Goal: Navigation & Orientation: Go to known website

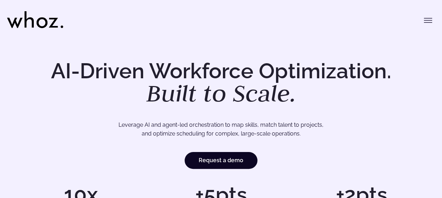
click at [436, 21] on header "Menu Solutions Industries IT Services Consulting Engineering Company size Large…" at bounding box center [221, 17] width 442 height 35
click at [428, 20] on icon "Toggle menu" at bounding box center [428, 20] width 8 height 0
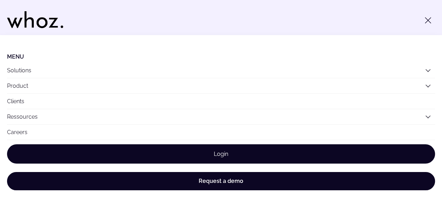
click at [166, 152] on link "Login" at bounding box center [221, 154] width 428 height 19
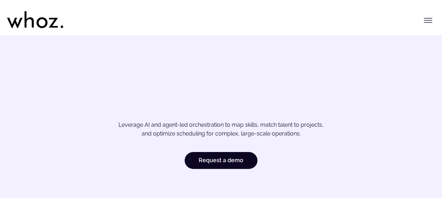
drag, startPoint x: 0, startPoint y: 0, endPoint x: 252, endPoint y: 55, distance: 257.8
click at [251, 53] on div "AI-Driven Workforce Optimization. Built to Scale. Leverage AI and agent-led orc…" at bounding box center [221, 143] width 442 height 217
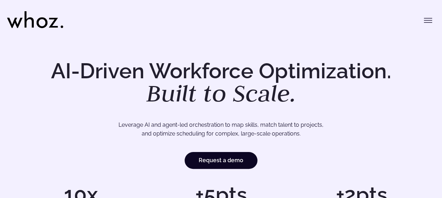
click at [433, 18] on button "Toggle menu" at bounding box center [428, 20] width 14 height 14
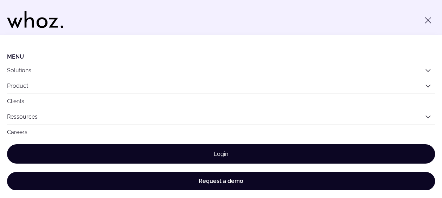
click at [212, 148] on link "Login" at bounding box center [221, 154] width 428 height 19
